Goal: Task Accomplishment & Management: Use online tool/utility

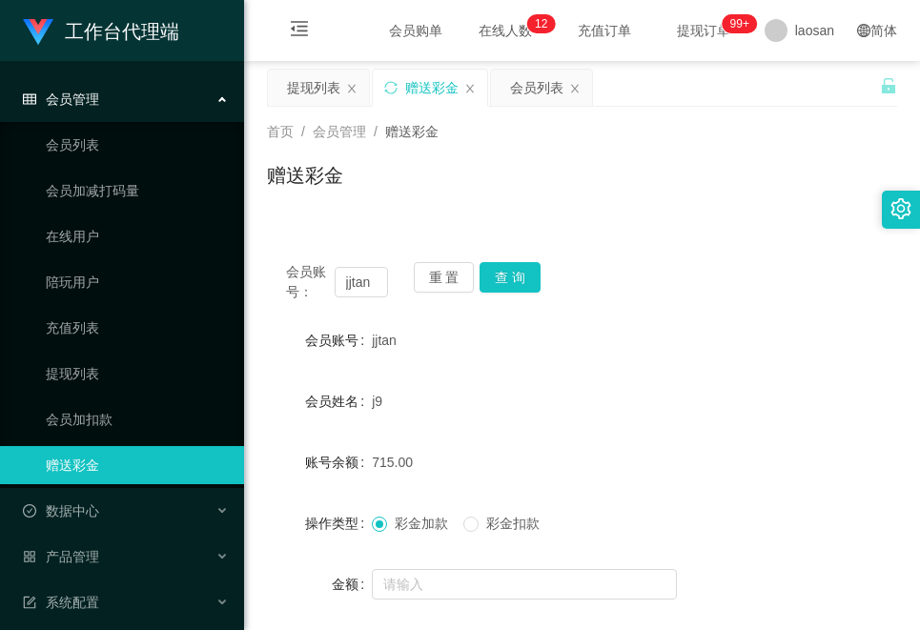
scroll to position [164, 0]
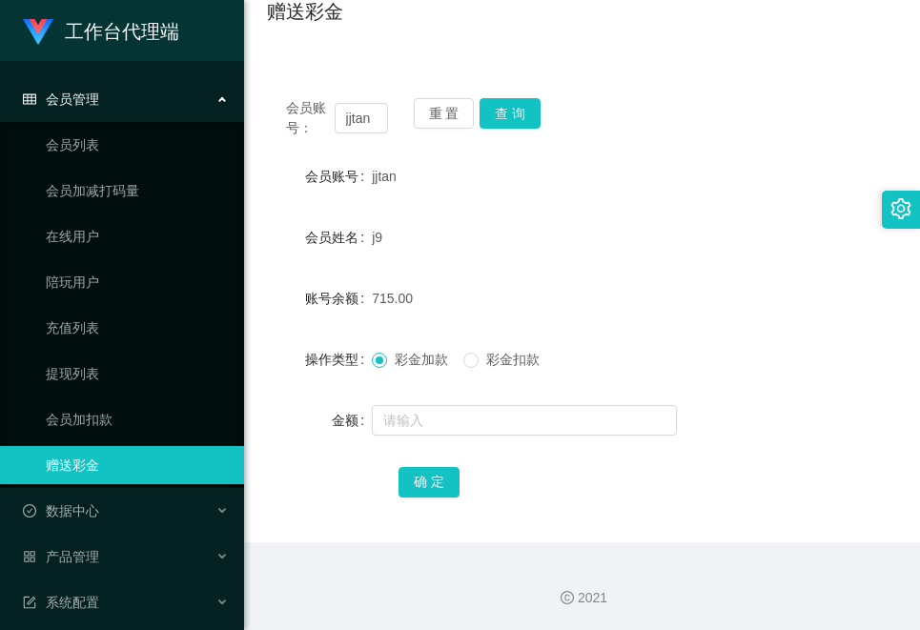
click at [634, 340] on div "彩金加款 彩金扣款" at bounding box center [556, 359] width 368 height 38
click at [432, 111] on button "重 置" at bounding box center [444, 113] width 61 height 31
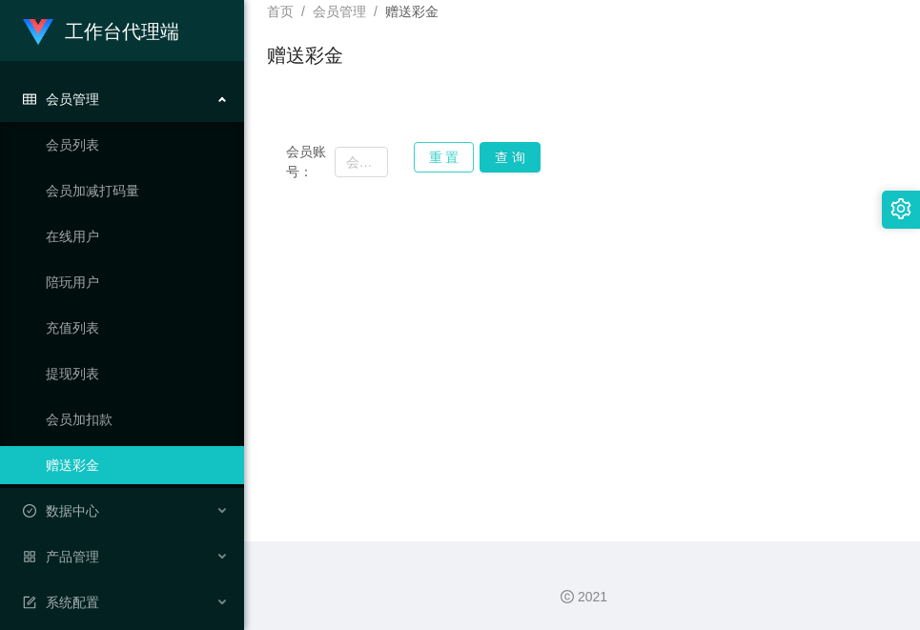
scroll to position [120, 0]
click at [359, 164] on input "text" at bounding box center [361, 162] width 53 height 31
paste input "SHEKHAR0108"
type input "SHEKHAR0108"
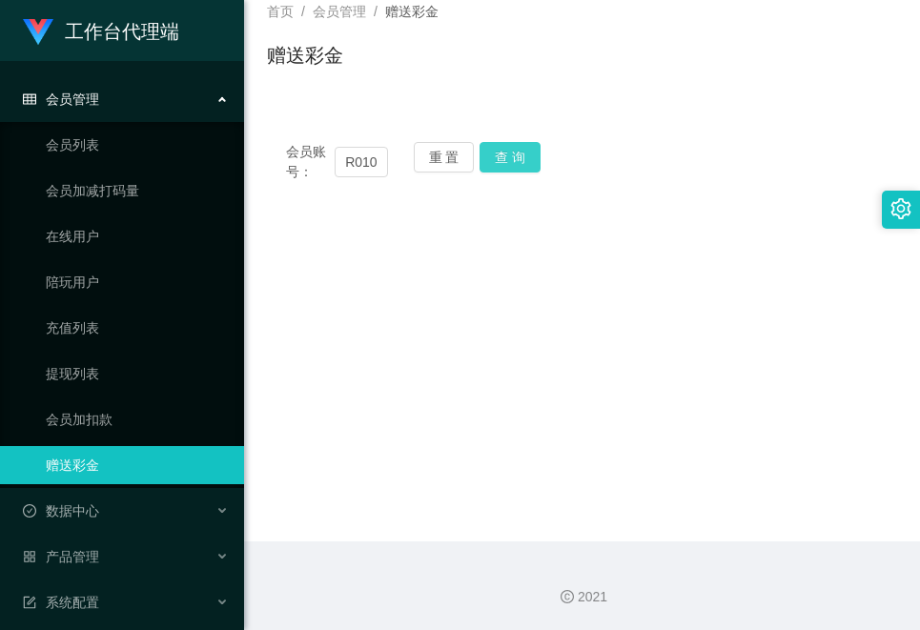
click at [524, 164] on button "查 询" at bounding box center [509, 157] width 61 height 31
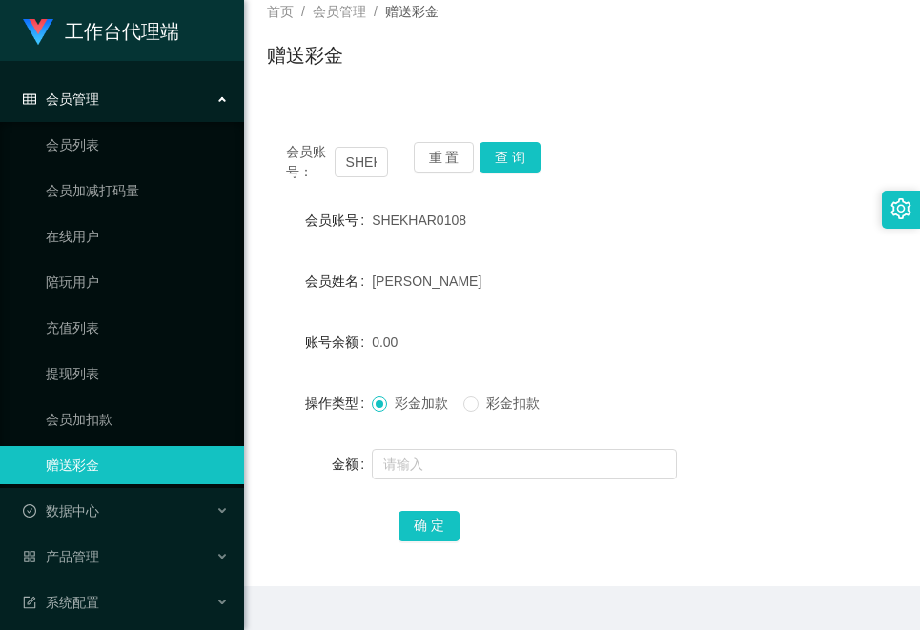
click at [649, 311] on form "会员账号 SHEKHAR0108 会员姓名 [PERSON_NAME] 账号余额 0.00 操作类型 彩金加款 彩金扣款 金额 确 定" at bounding box center [582, 372] width 630 height 343
click at [443, 149] on button "重 置" at bounding box center [444, 157] width 61 height 31
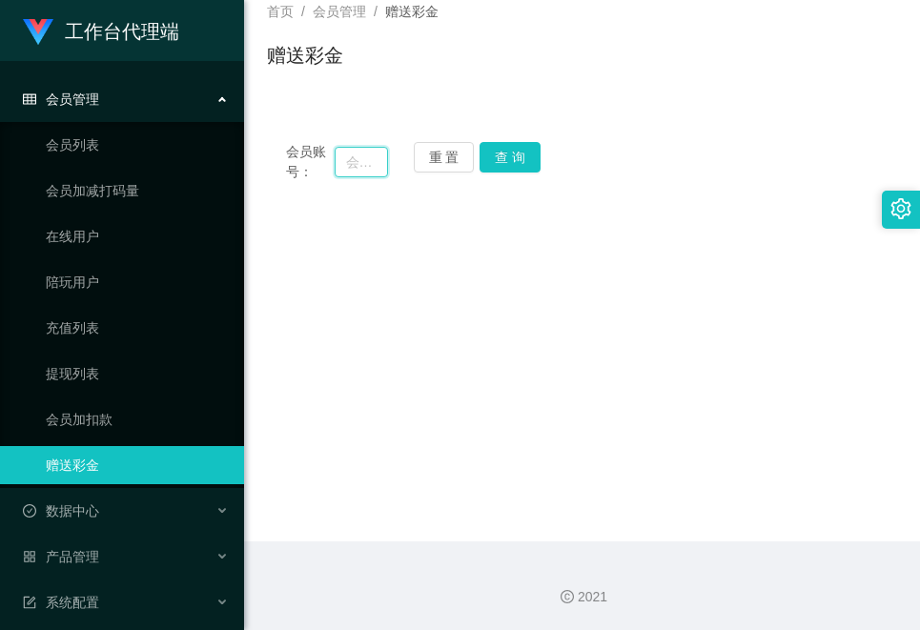
click at [363, 153] on input "text" at bounding box center [361, 162] width 53 height 31
paste input "SHEKHAR0108"
type input "SHEKHAR0108"
click at [510, 169] on button "查 询" at bounding box center [509, 157] width 61 height 31
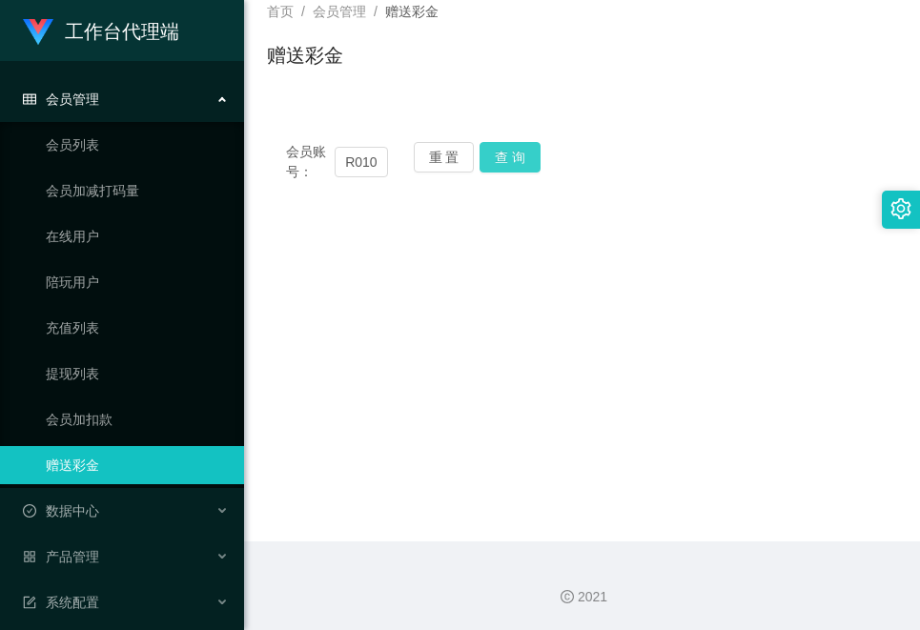
scroll to position [0, 0]
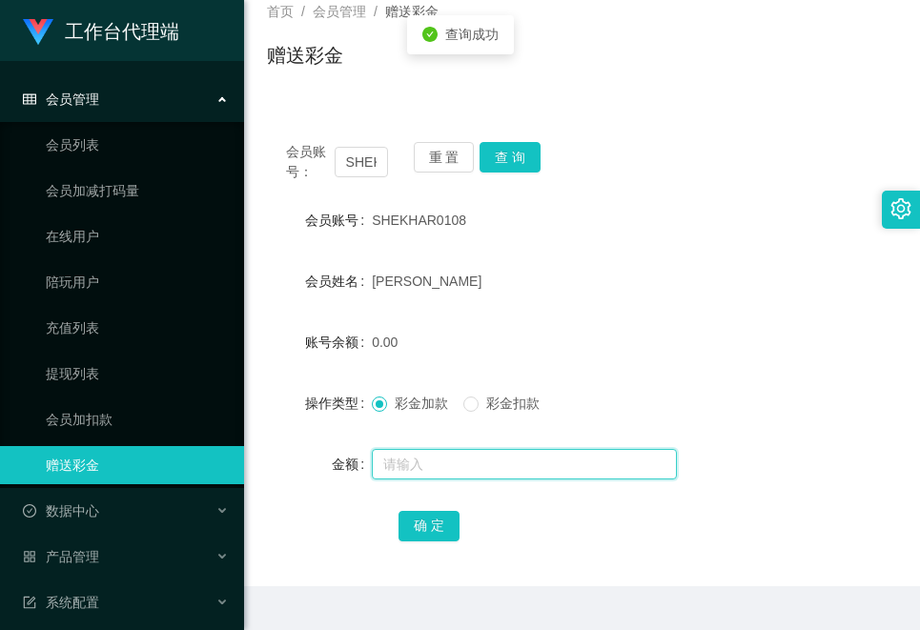
click at [465, 459] on input "text" at bounding box center [524, 464] width 305 height 31
type input "500"
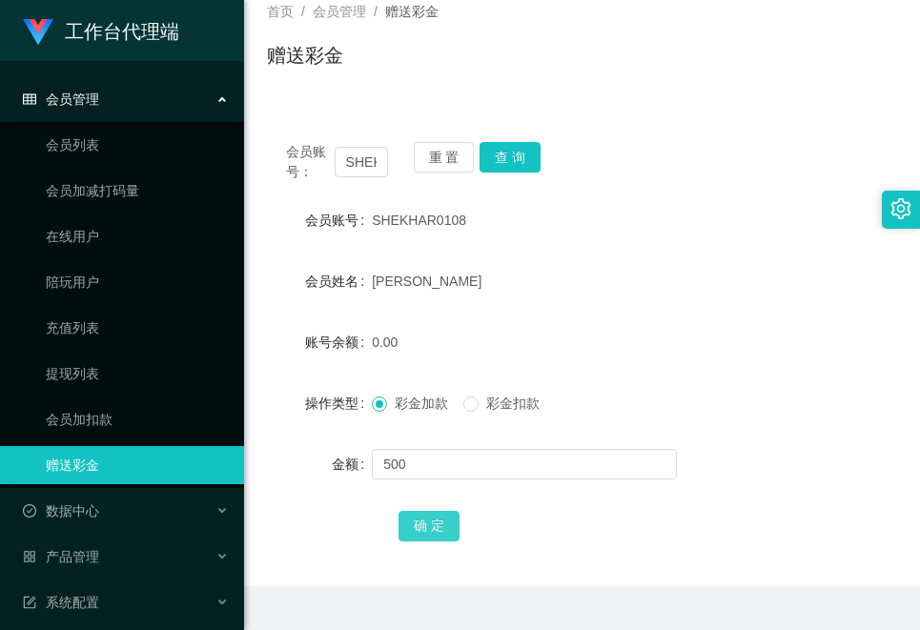
click at [434, 527] on button "确 定" at bounding box center [428, 526] width 61 height 31
click at [669, 330] on div "500.00" at bounding box center [556, 342] width 368 height 38
click at [779, 321] on form "会员账号 SHEKHAR0108 会员姓名 [PERSON_NAME] 账号余额 500.00 操作类型 彩金加款 彩金扣款 金额 确 定" at bounding box center [582, 372] width 630 height 343
